Goal: Information Seeking & Learning: Learn about a topic

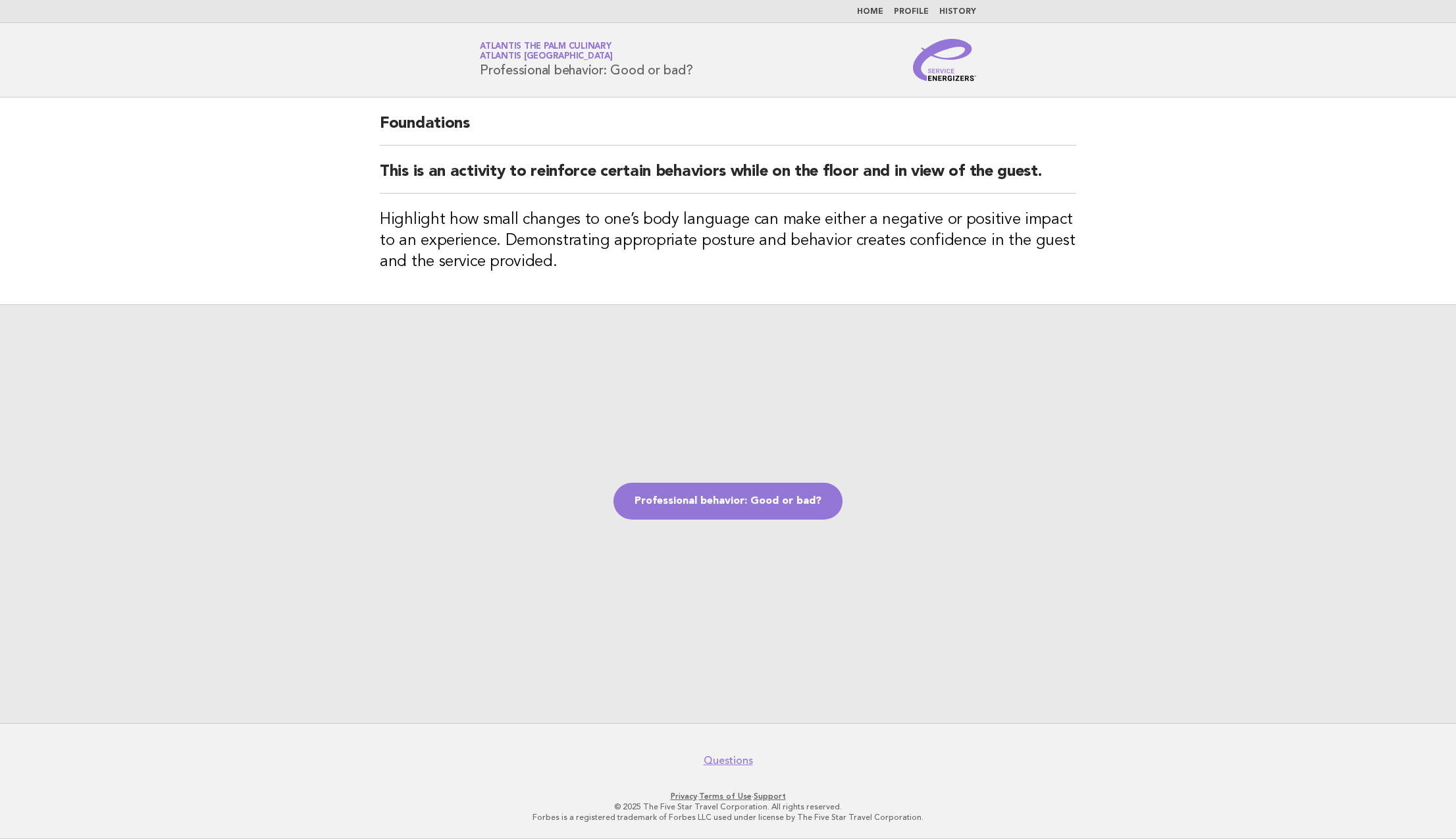
drag, startPoint x: 757, startPoint y: 504, endPoint x: 541, endPoint y: 456, distance: 221.3
click at [757, 504] on link "Professional behavior: Good or bad?" at bounding box center [728, 501] width 229 height 37
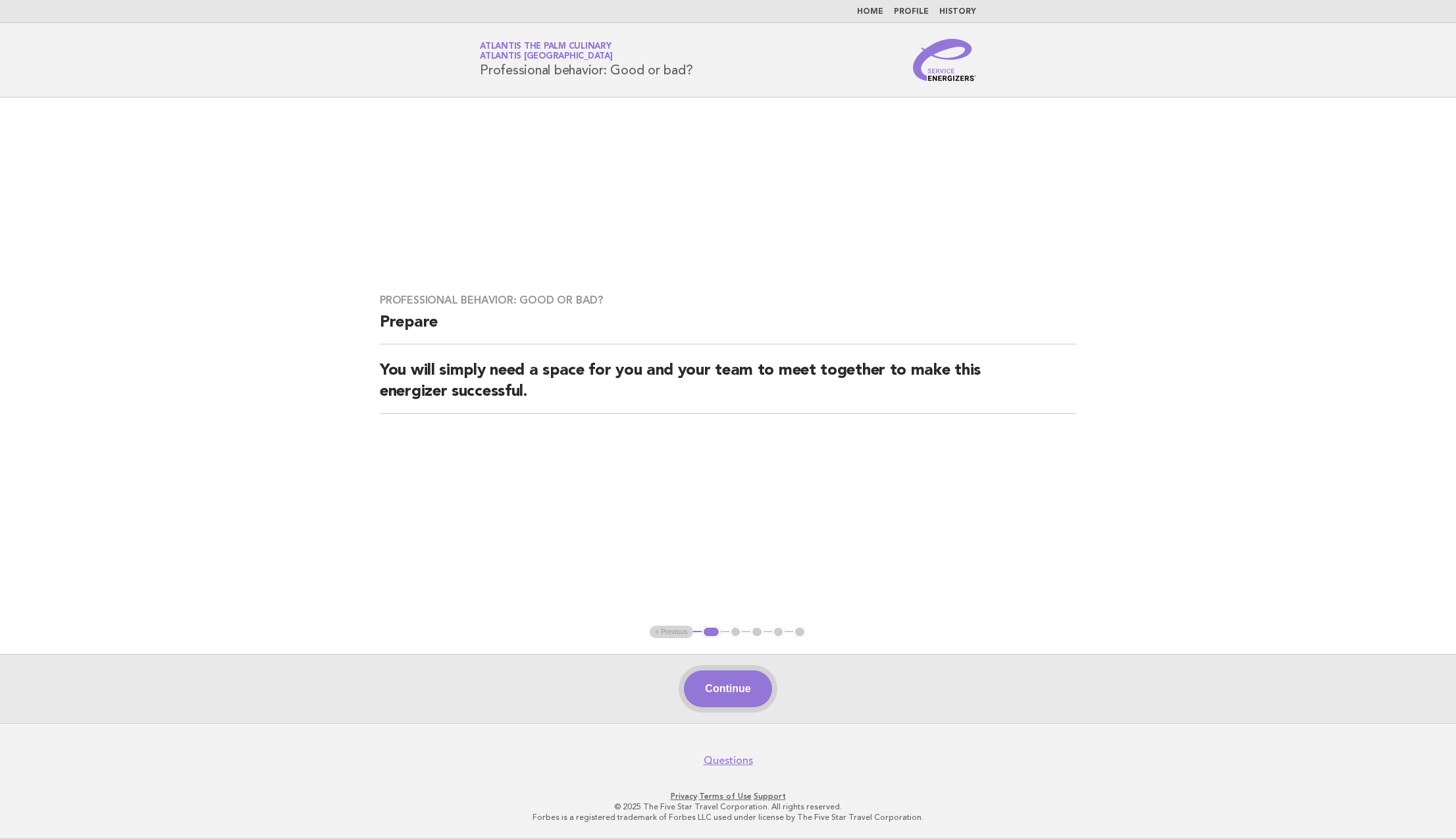
click at [753, 689] on button "Continue" at bounding box center [728, 689] width 87 height 37
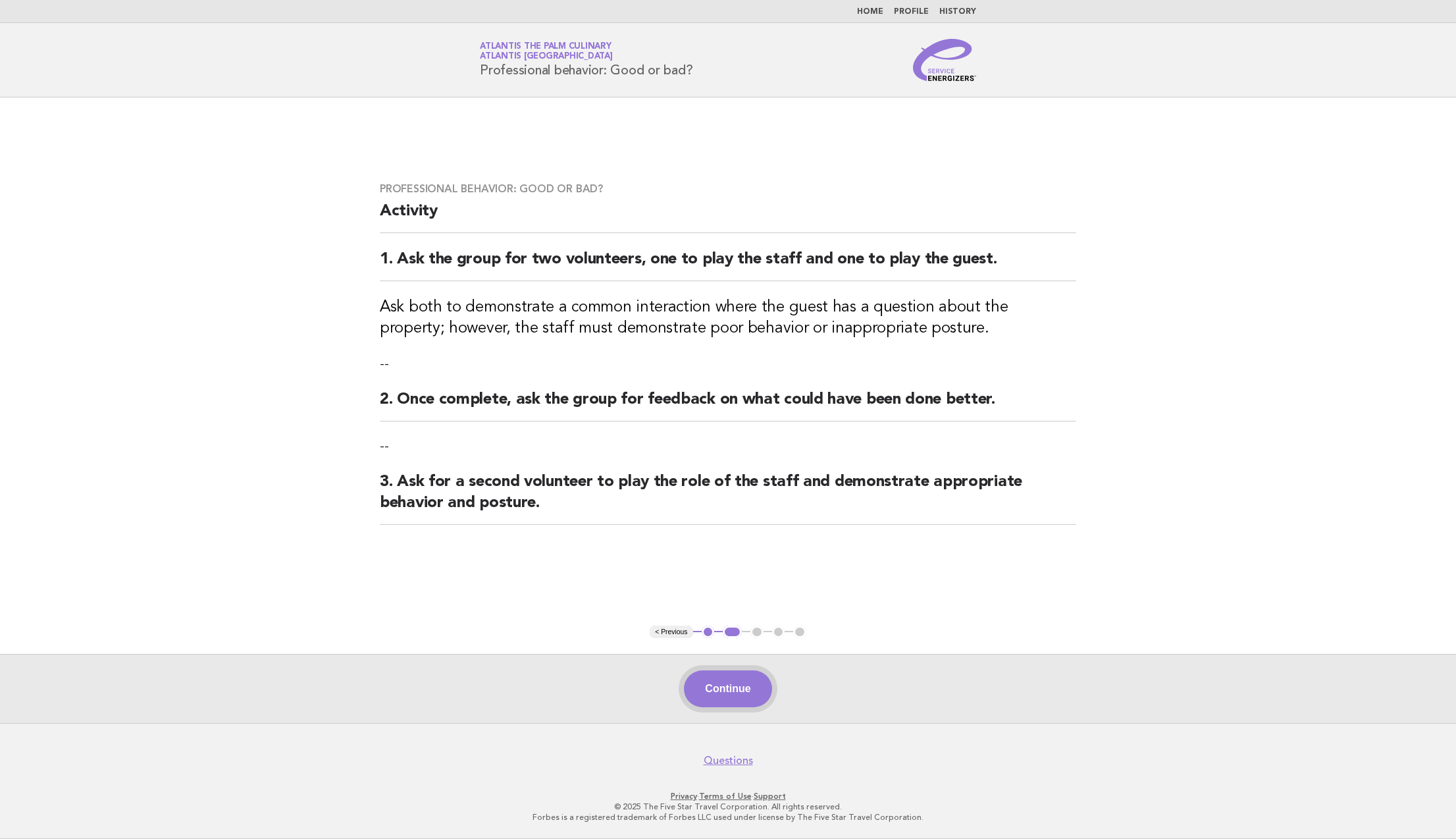
click at [741, 689] on button "Continue" at bounding box center [728, 689] width 87 height 37
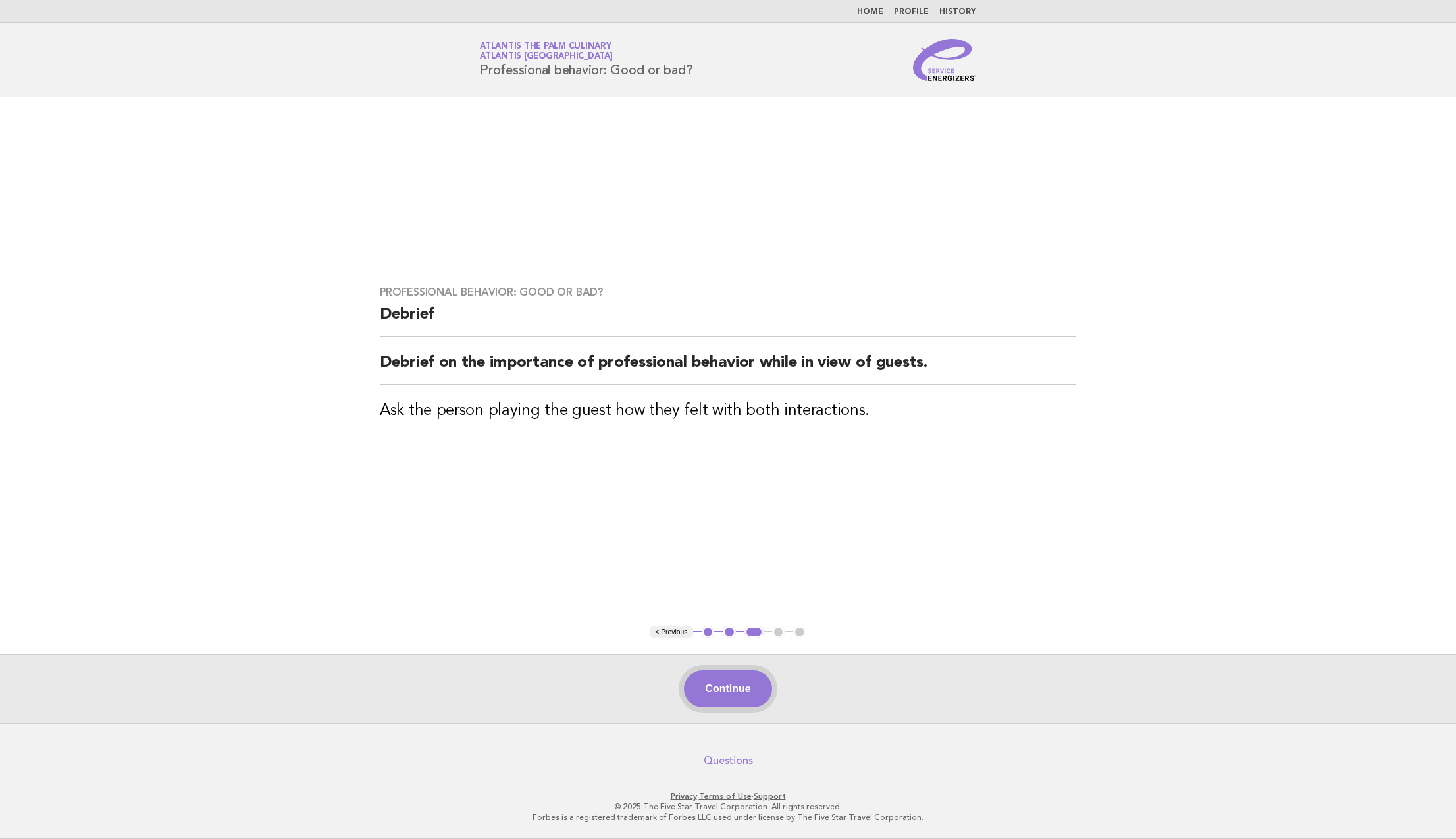
click at [751, 692] on button "Continue" at bounding box center [728, 689] width 87 height 37
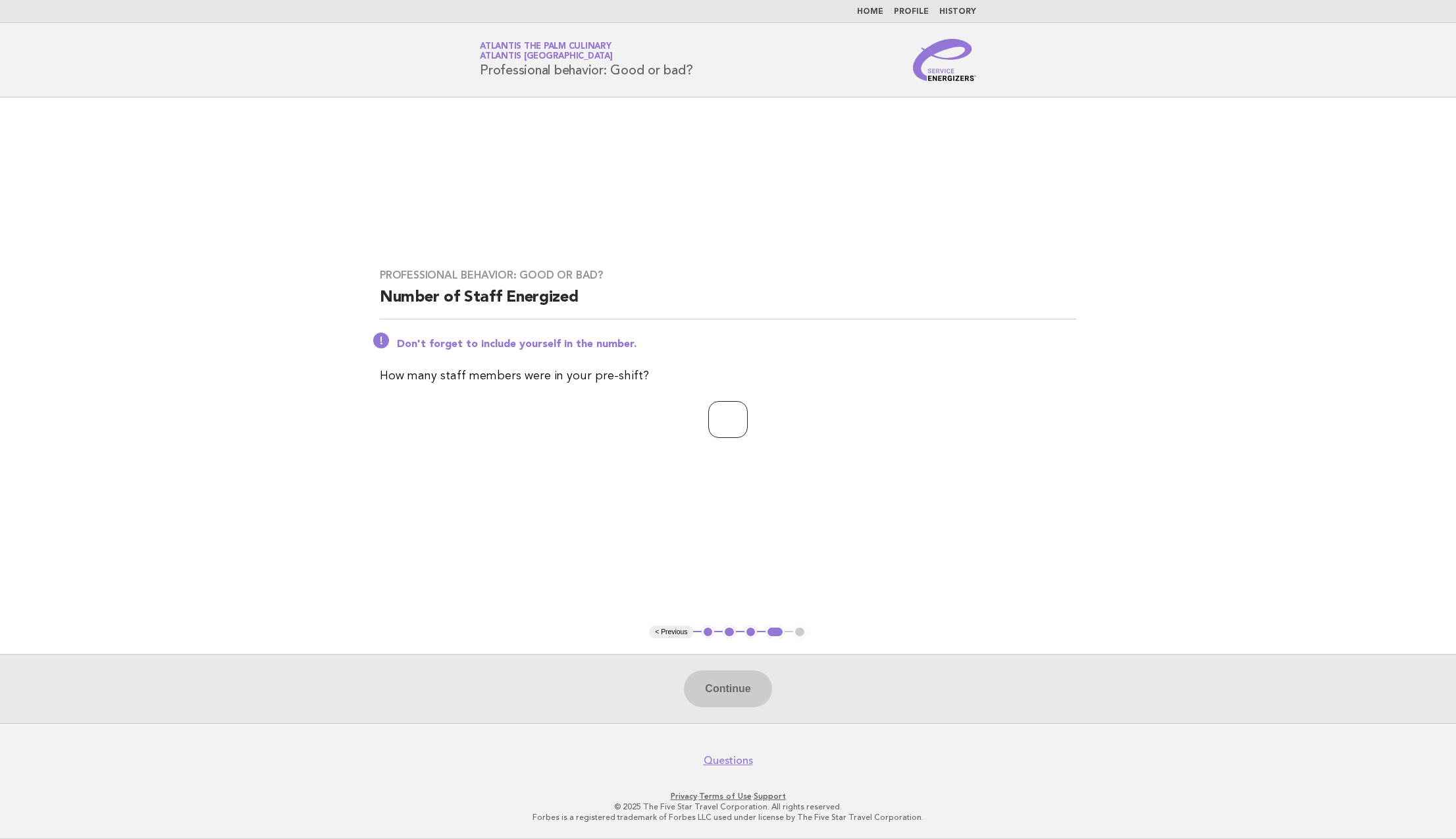
click at [720, 411] on input "number" at bounding box center [728, 419] width 40 height 37
type input "**"
click at [740, 678] on button "Continue" at bounding box center [728, 689] width 87 height 37
